Goal: Navigation & Orientation: Go to known website

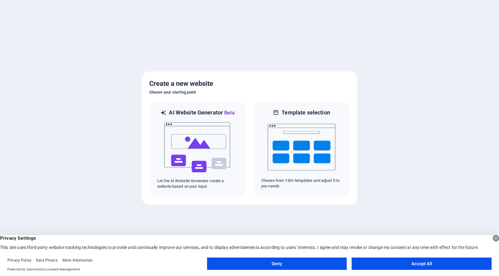
click at [390, 265] on button "Accept All" at bounding box center [422, 264] width 140 height 12
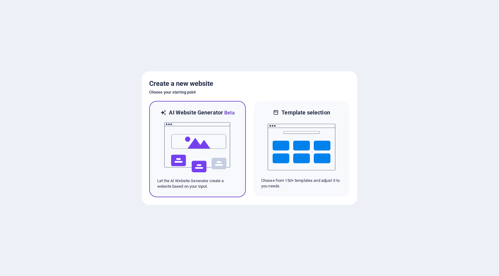
click at [175, 145] on img at bounding box center [198, 148] width 68 height 62
